Goal: Check status: Check status

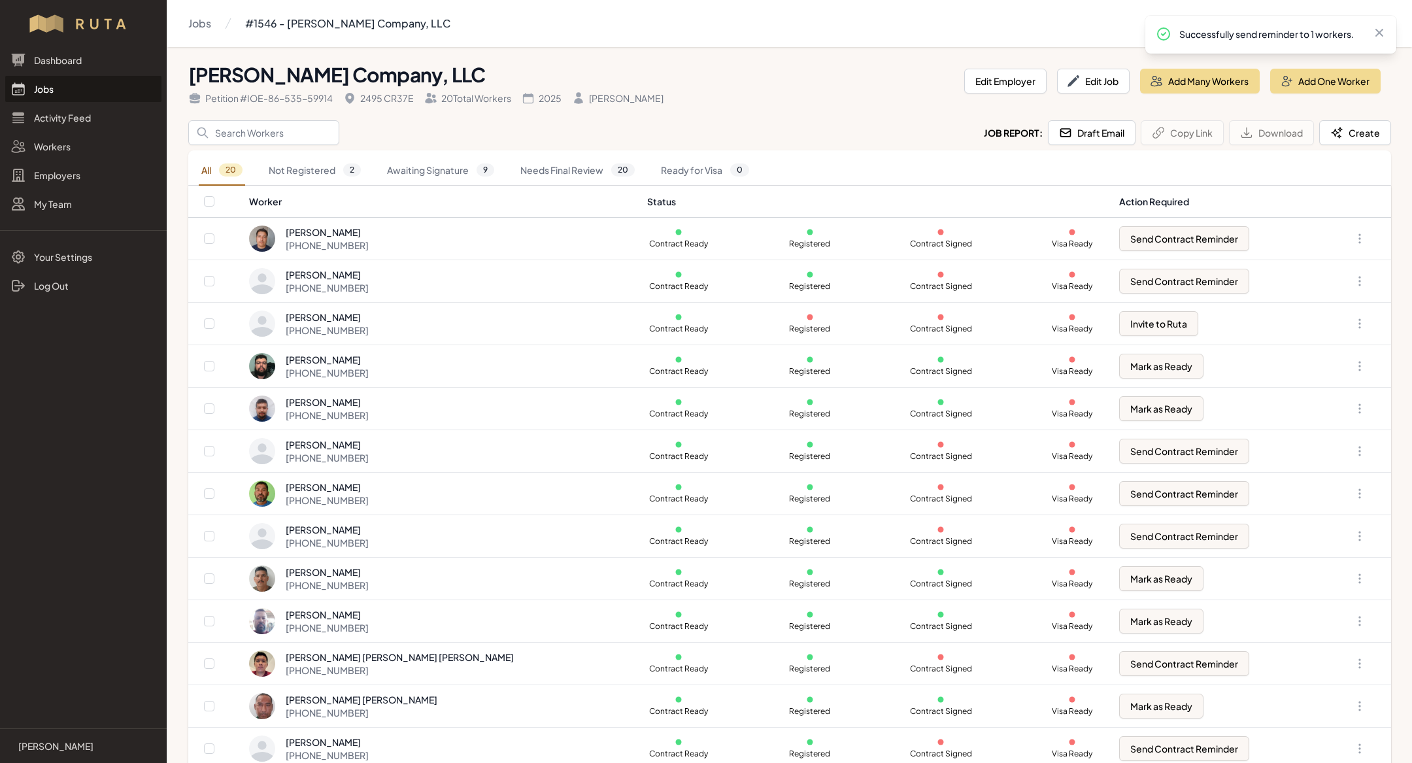
click at [65, 87] on link "Jobs" at bounding box center [83, 89] width 156 height 26
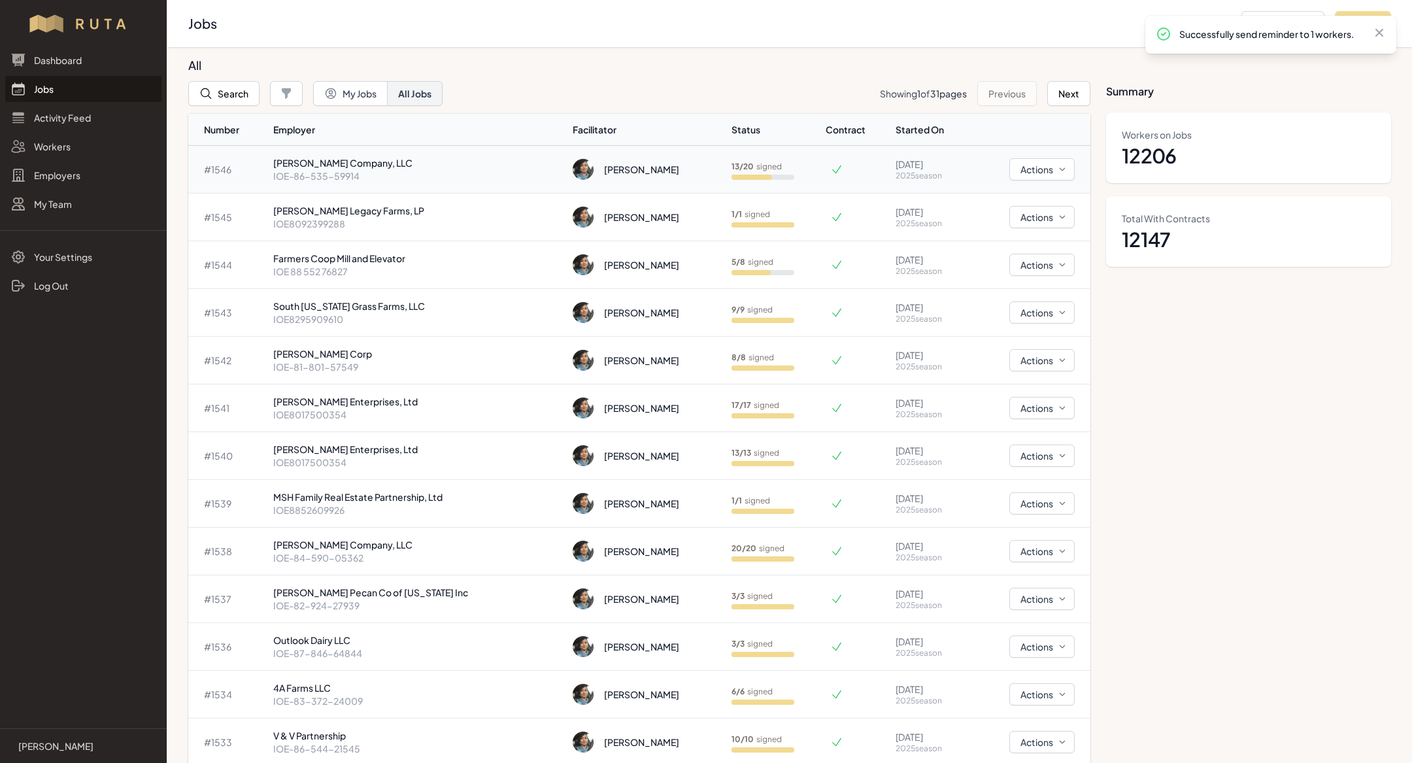
click at [323, 169] on p "IOE-86-535-59914" at bounding box center [418, 175] width 290 height 13
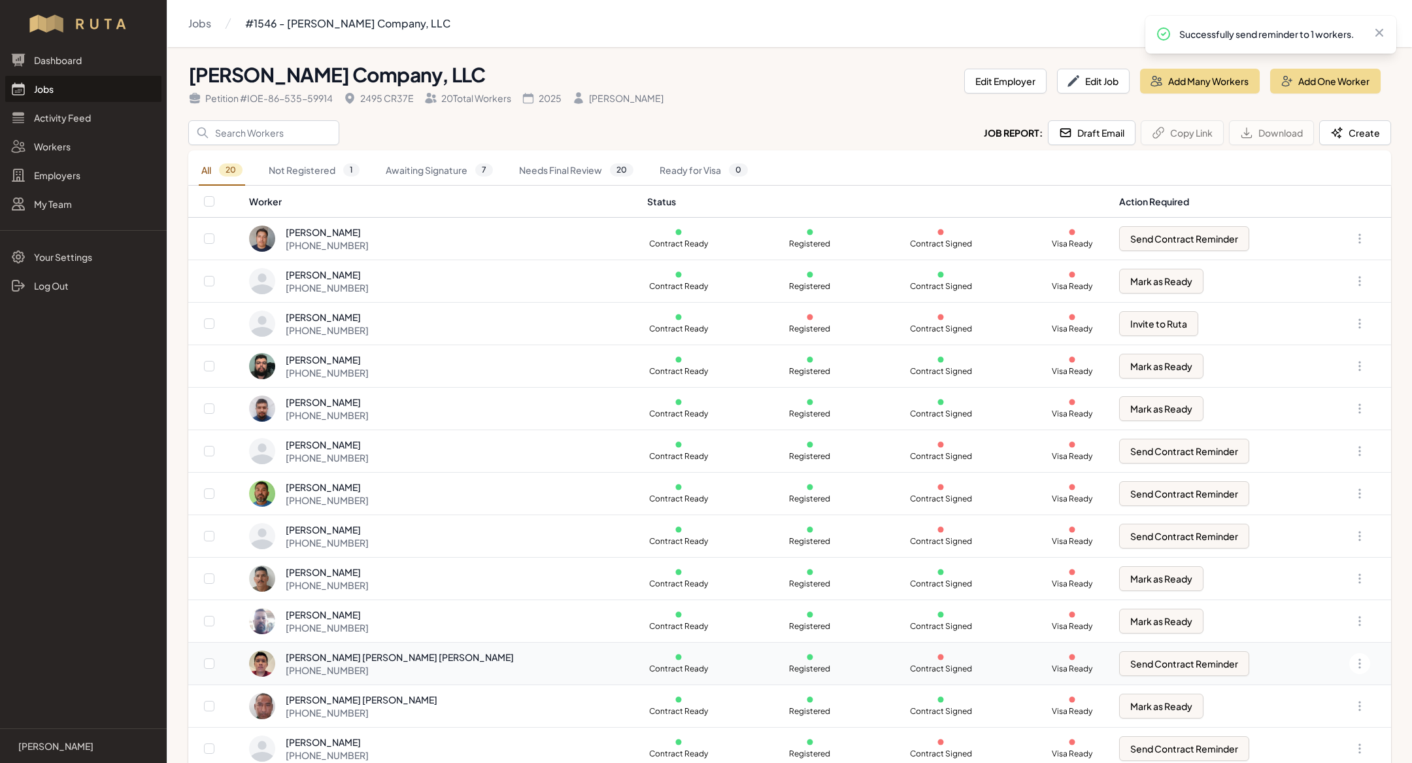
click at [354, 651] on div "[PERSON_NAME] [PERSON_NAME] [PERSON_NAME]" at bounding box center [400, 657] width 228 height 13
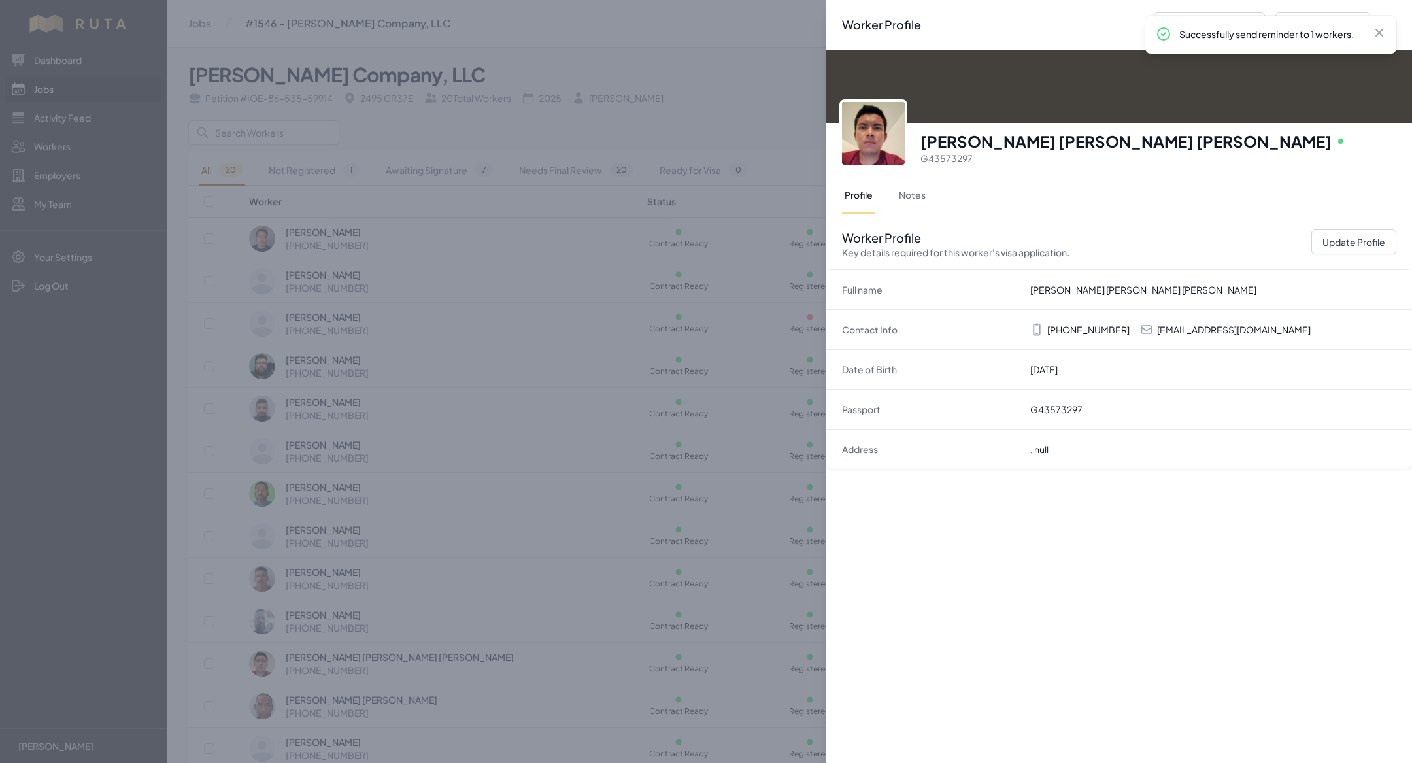
click at [1247, 317] on div "Contact Info [PHONE_NUMBER] [EMAIL_ADDRESS][DOMAIN_NAME]" at bounding box center [1120, 329] width 586 height 40
drag, startPoint x: 1247, startPoint y: 317, endPoint x: 1206, endPoint y: 373, distance: 68.8
click at [1206, 373] on dl "Full name [PERSON_NAME] [PERSON_NAME] [PERSON_NAME] Contact Info [PHONE_NUMBER]…" at bounding box center [1120, 369] width 586 height 199
click at [1206, 373] on dd "[DATE]" at bounding box center [1214, 369] width 366 height 13
drag, startPoint x: 1206, startPoint y: 373, endPoint x: 1172, endPoint y: 335, distance: 50.9
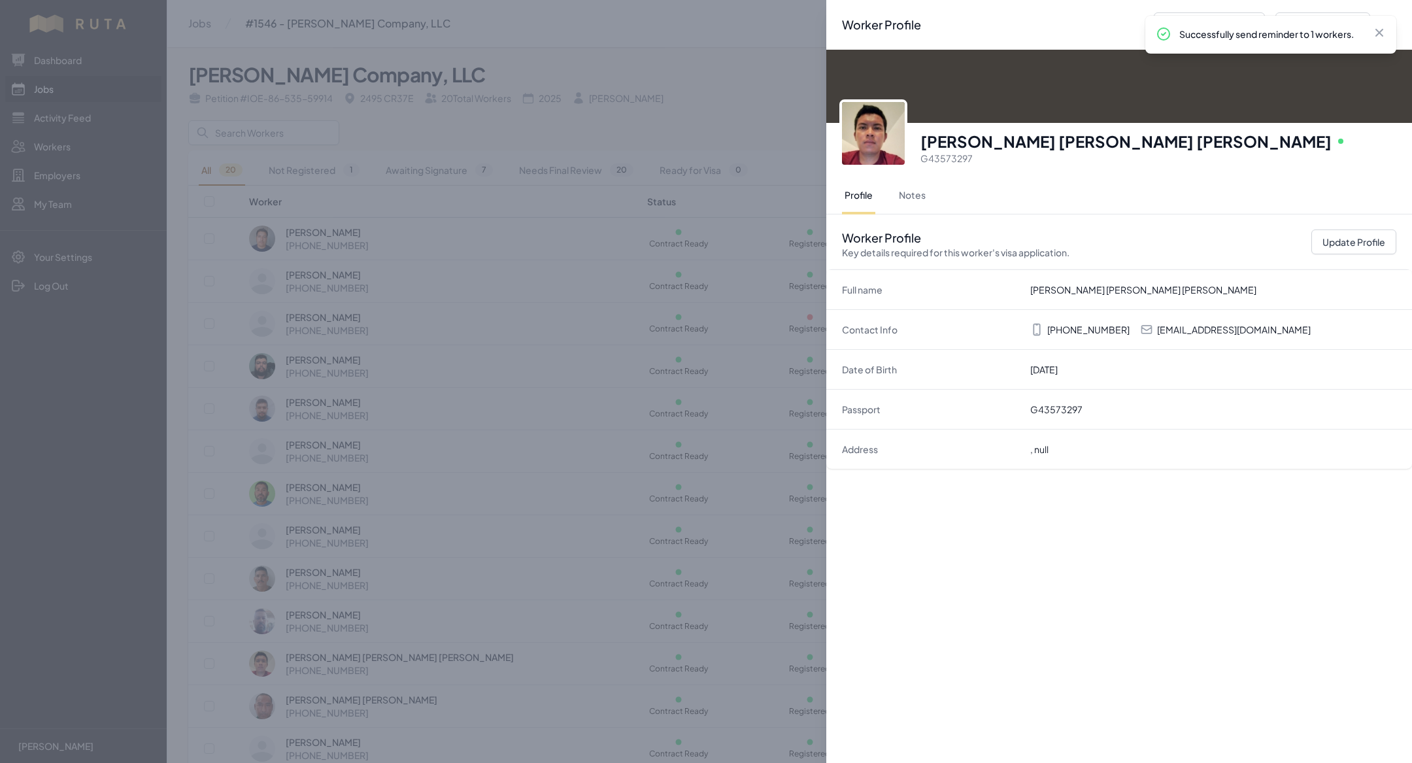
click at [1172, 335] on dl "Full name [PERSON_NAME] [PERSON_NAME] [PERSON_NAME] Contact Info [PHONE_NUMBER]…" at bounding box center [1120, 369] width 586 height 199
click at [1178, 335] on div "Contact Info [PHONE_NUMBER] [EMAIL_ADDRESS][DOMAIN_NAME]" at bounding box center [1120, 329] width 586 height 40
drag, startPoint x: 1178, startPoint y: 335, endPoint x: 1179, endPoint y: 349, distance: 13.8
click at [1179, 349] on dl "Full name [PERSON_NAME] [PERSON_NAME] [PERSON_NAME] Contact Info [PHONE_NUMBER]…" at bounding box center [1120, 369] width 586 height 199
click at [1179, 349] on div "Date of Birth [DEMOGRAPHIC_DATA]" at bounding box center [1120, 369] width 586 height 40
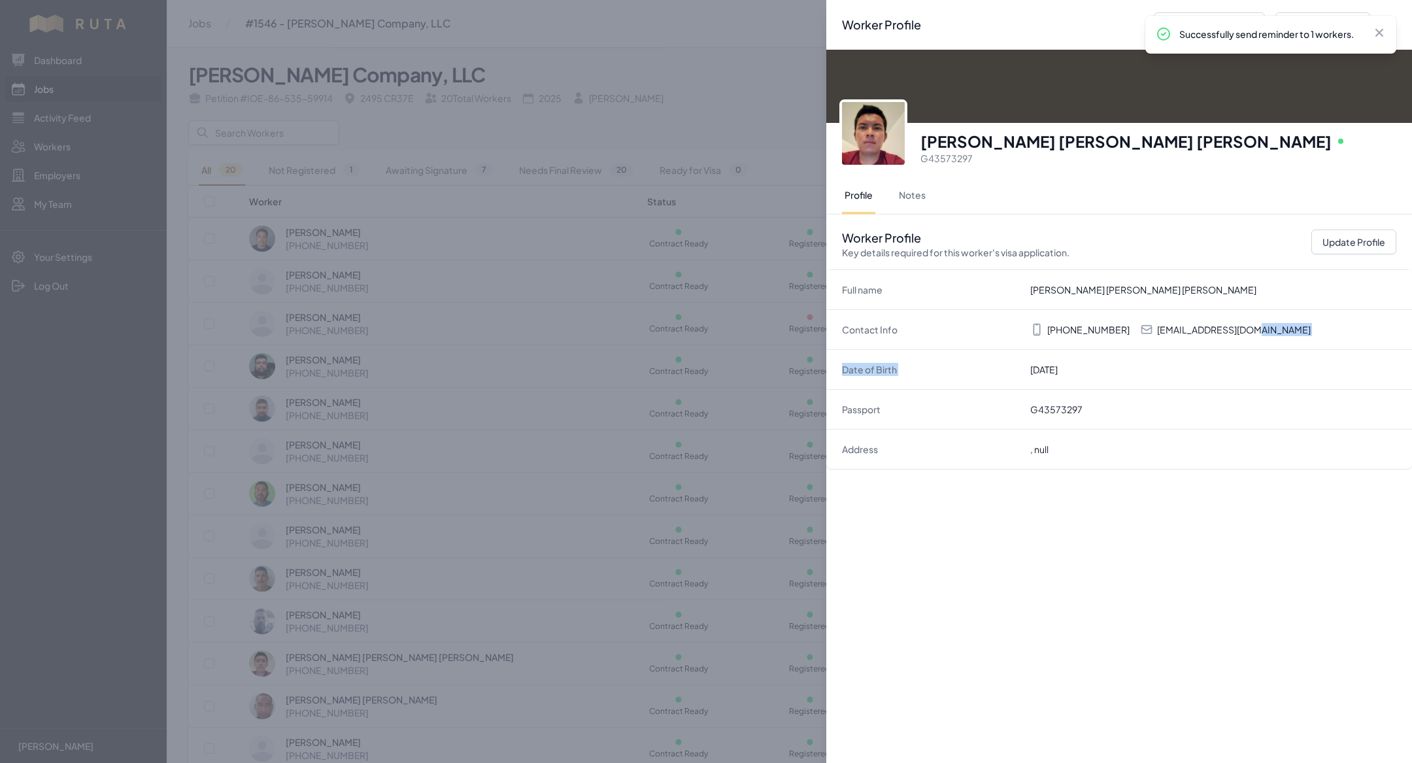
drag, startPoint x: 1179, startPoint y: 349, endPoint x: 1160, endPoint y: 341, distance: 20.8
click at [1160, 341] on dl "Full name [PERSON_NAME] [PERSON_NAME] [PERSON_NAME] Contact Info [PHONE_NUMBER]…" at bounding box center [1120, 369] width 586 height 199
drag, startPoint x: 1160, startPoint y: 341, endPoint x: 1246, endPoint y: 296, distance: 96.5
click at [1246, 296] on dl "Full name [PERSON_NAME] [PERSON_NAME] [PERSON_NAME] Contact Info [PHONE_NUMBER]…" at bounding box center [1120, 369] width 586 height 199
click at [1176, 505] on div "Worker Profile Previous Worker Next Worker Close panel [PERSON_NAME] [PERSON_NA…" at bounding box center [1120, 381] width 586 height 763
